Goal: Task Accomplishment & Management: Use online tool/utility

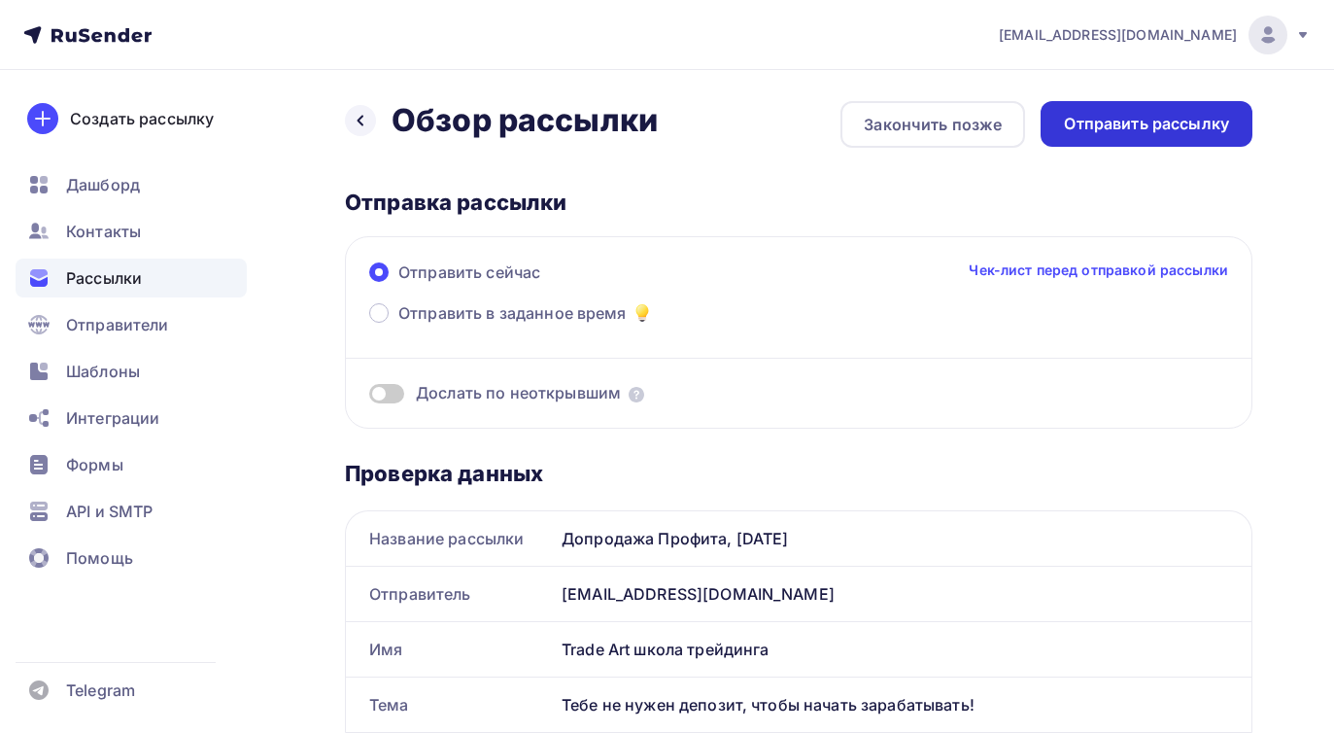
click at [1101, 130] on div "Отправить рассылку" at bounding box center [1146, 124] width 165 height 22
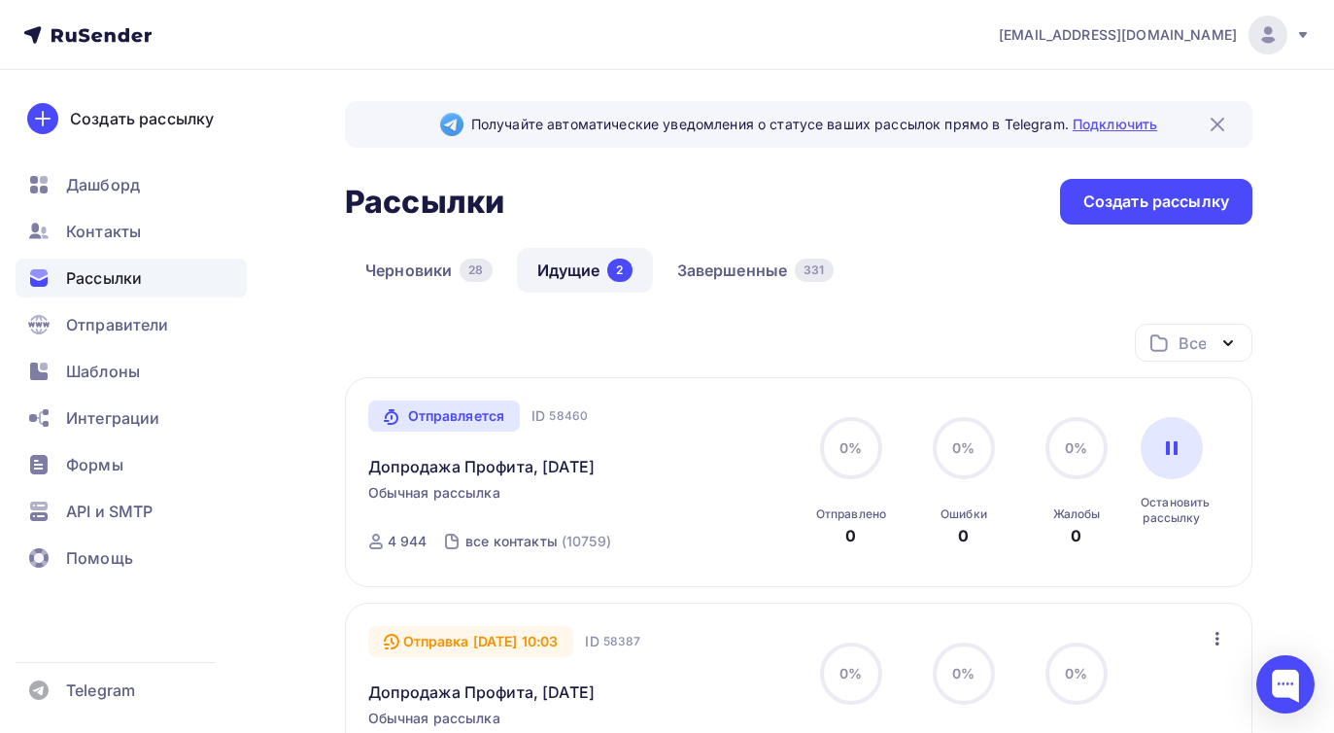
click at [1088, 122] on link "Подключить" at bounding box center [1115, 124] width 85 height 17
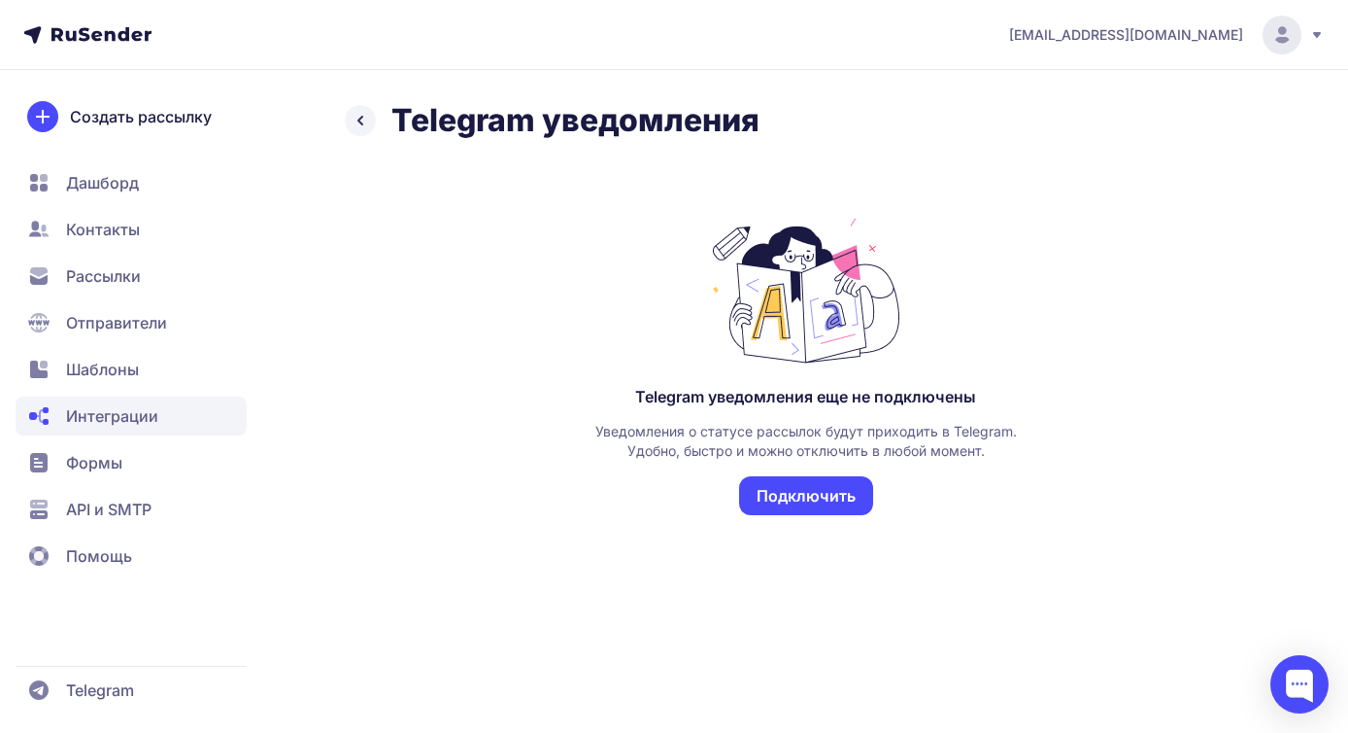
click at [785, 501] on button "Подключить" at bounding box center [806, 495] width 134 height 39
